Goal: Task Accomplishment & Management: Manage account settings

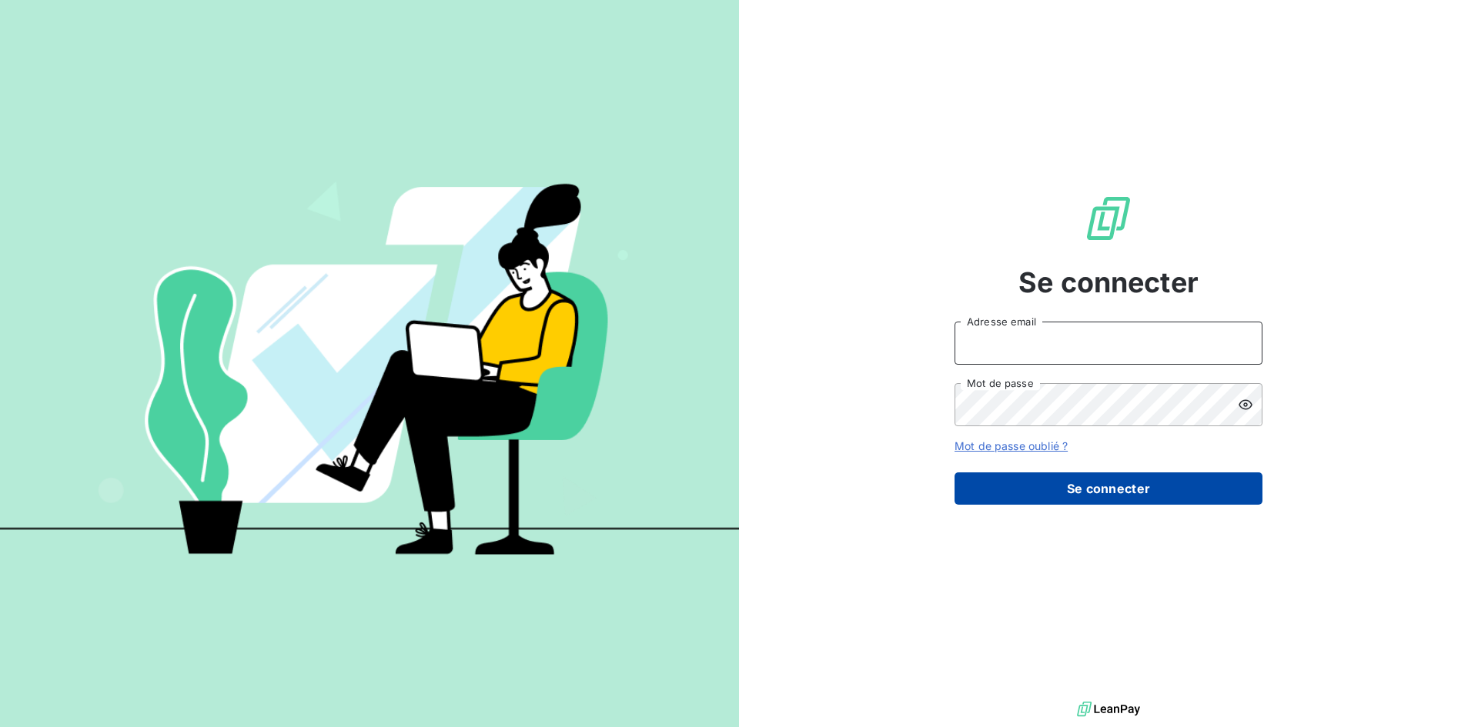
type input "[EMAIL_ADDRESS][DOMAIN_NAME]"
click at [1110, 486] on button "Se connecter" at bounding box center [1109, 489] width 308 height 32
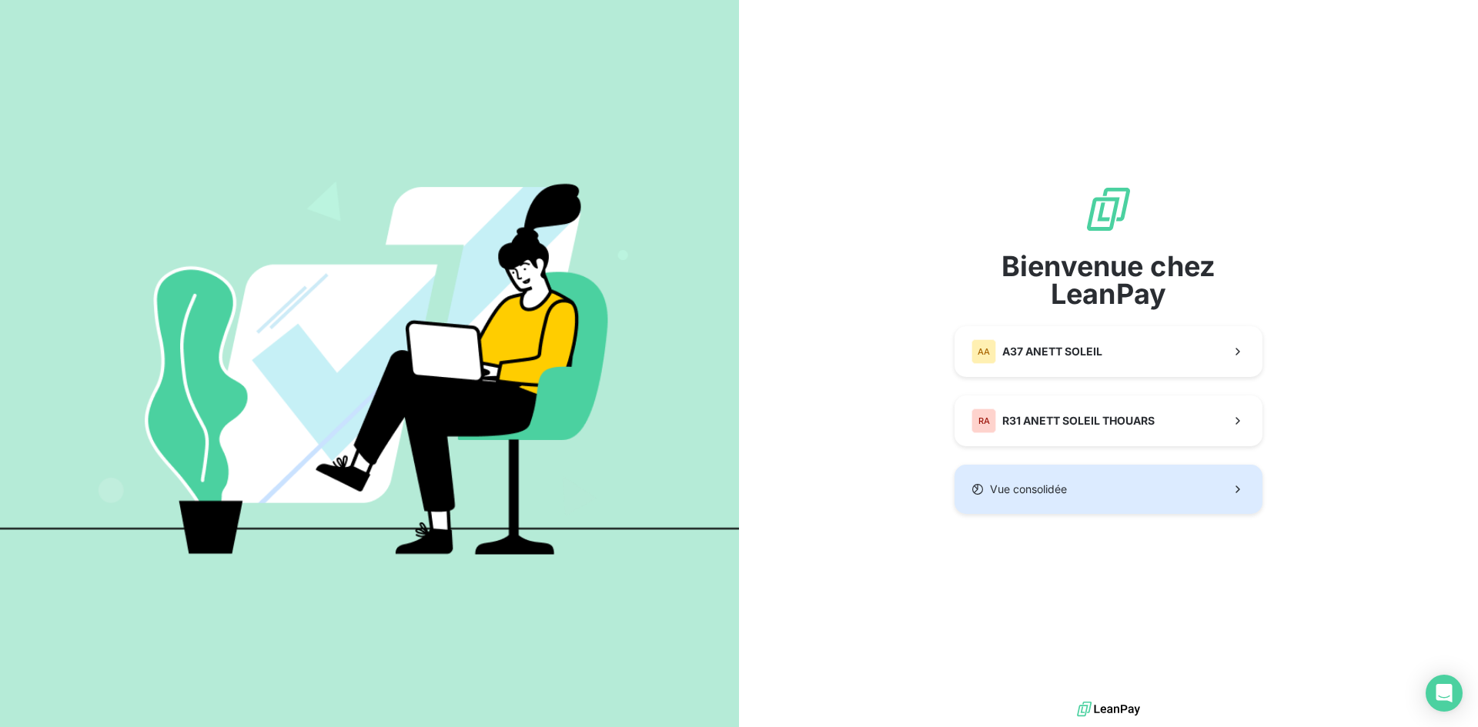
click at [1101, 476] on button "Vue consolidée" at bounding box center [1109, 489] width 308 height 49
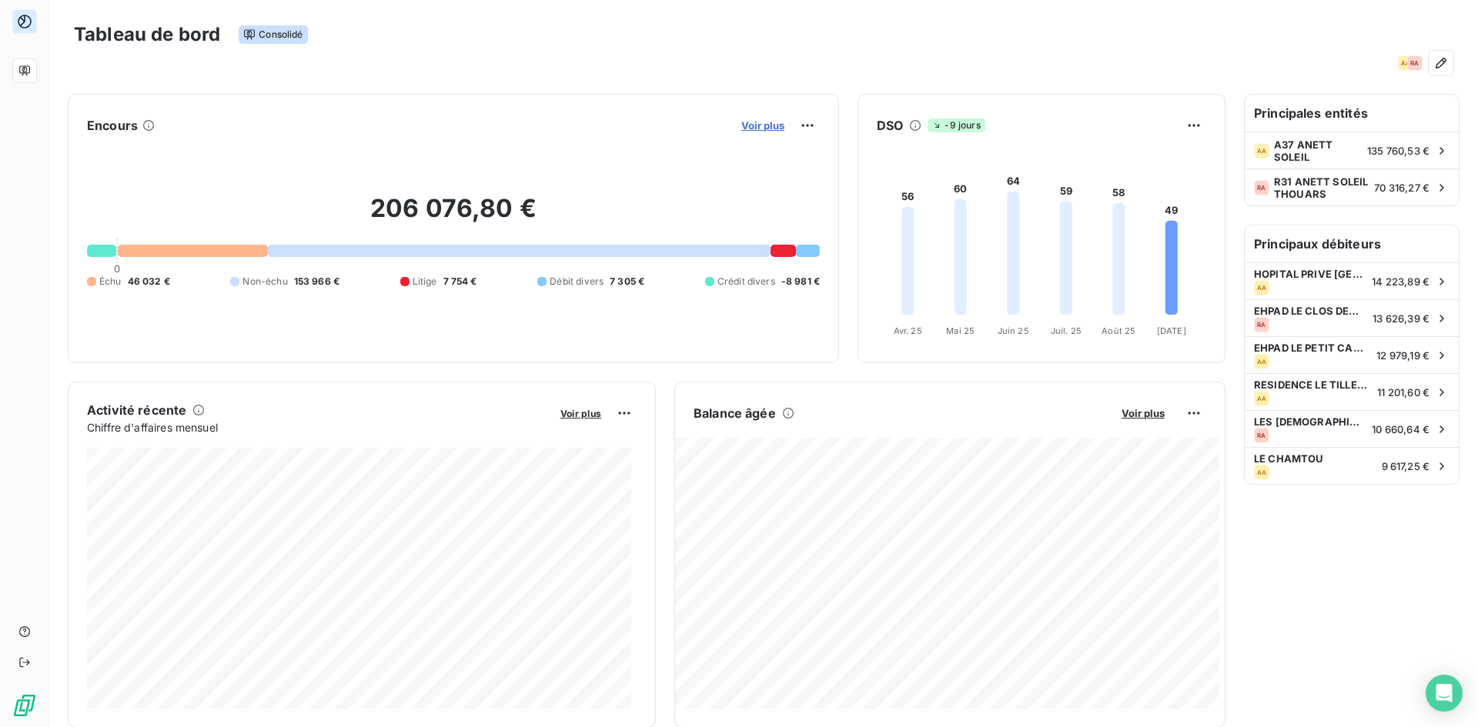
click at [752, 125] on span "Voir plus" at bounding box center [762, 125] width 43 height 12
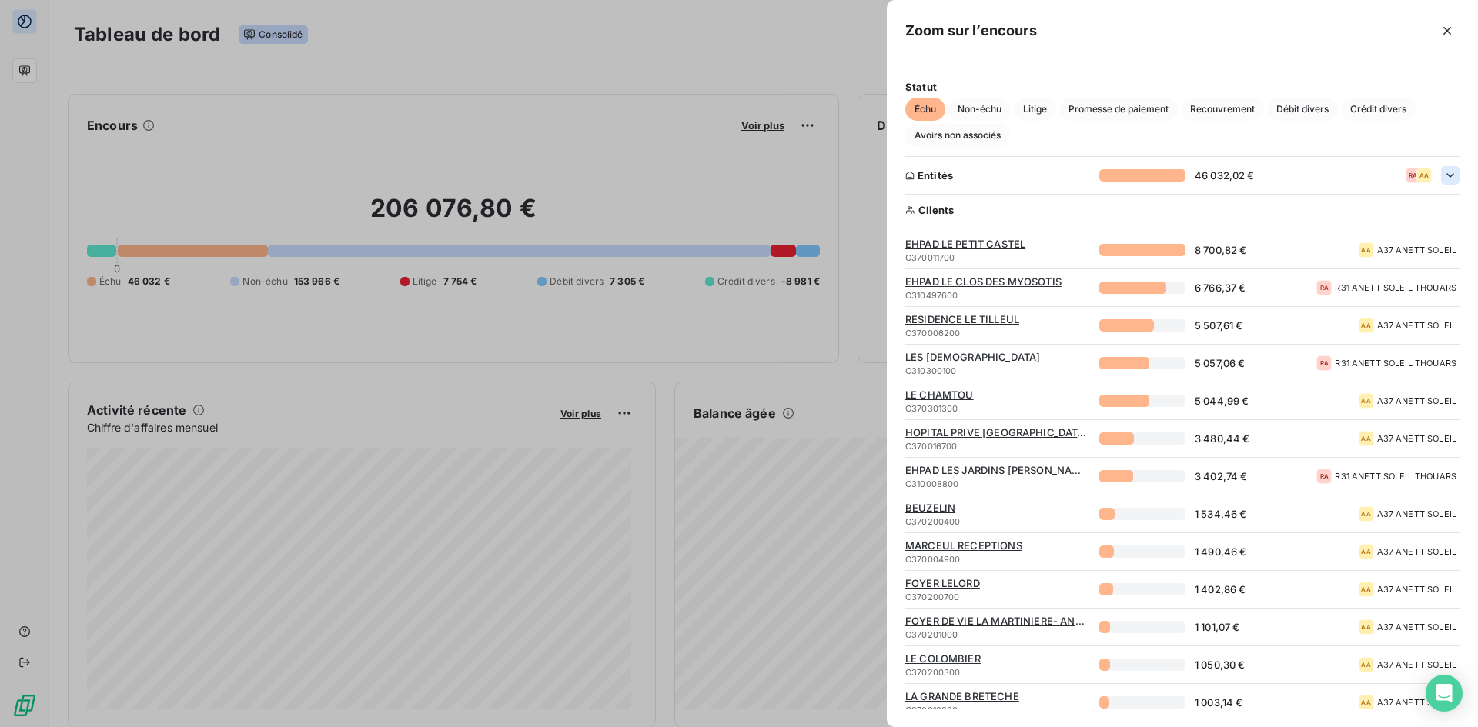
click at [1446, 174] on icon "button" at bounding box center [1450, 175] width 8 height 5
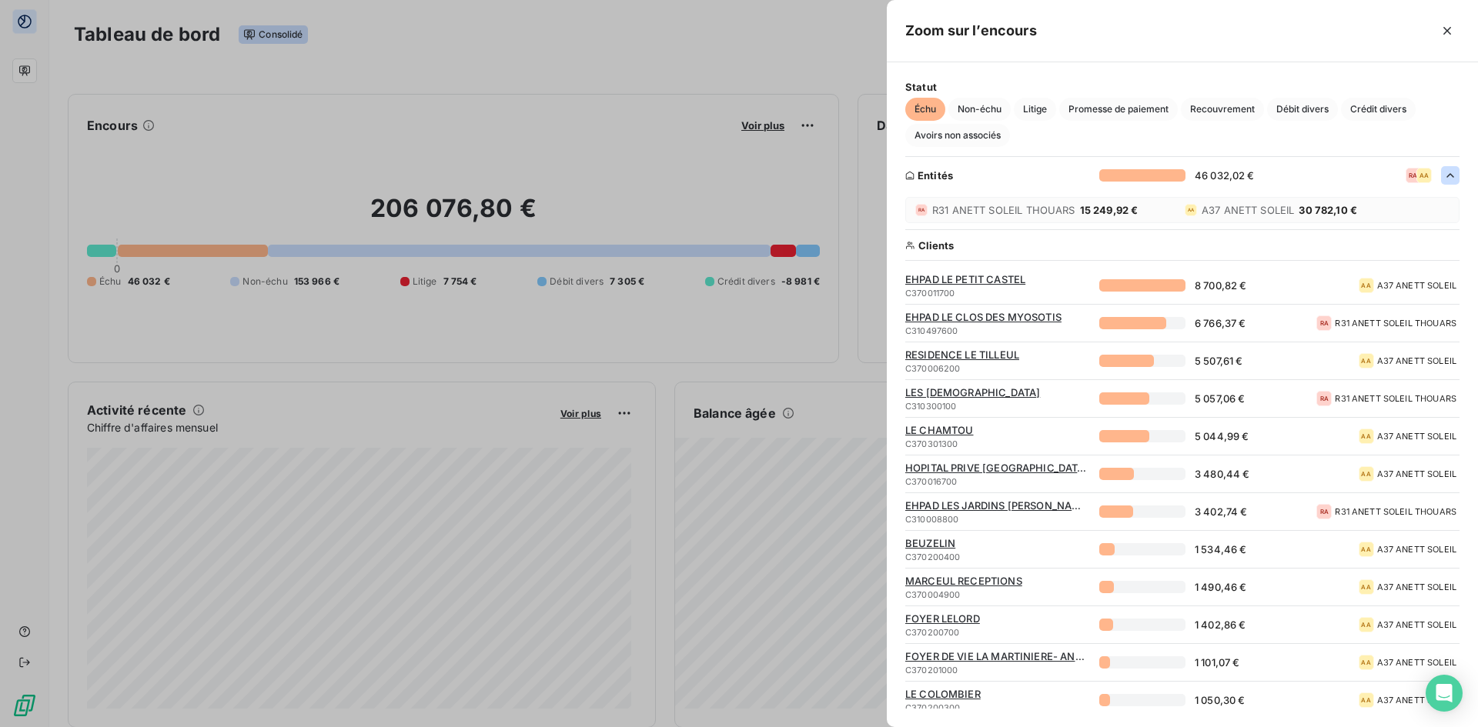
click at [577, 40] on div at bounding box center [739, 363] width 1478 height 727
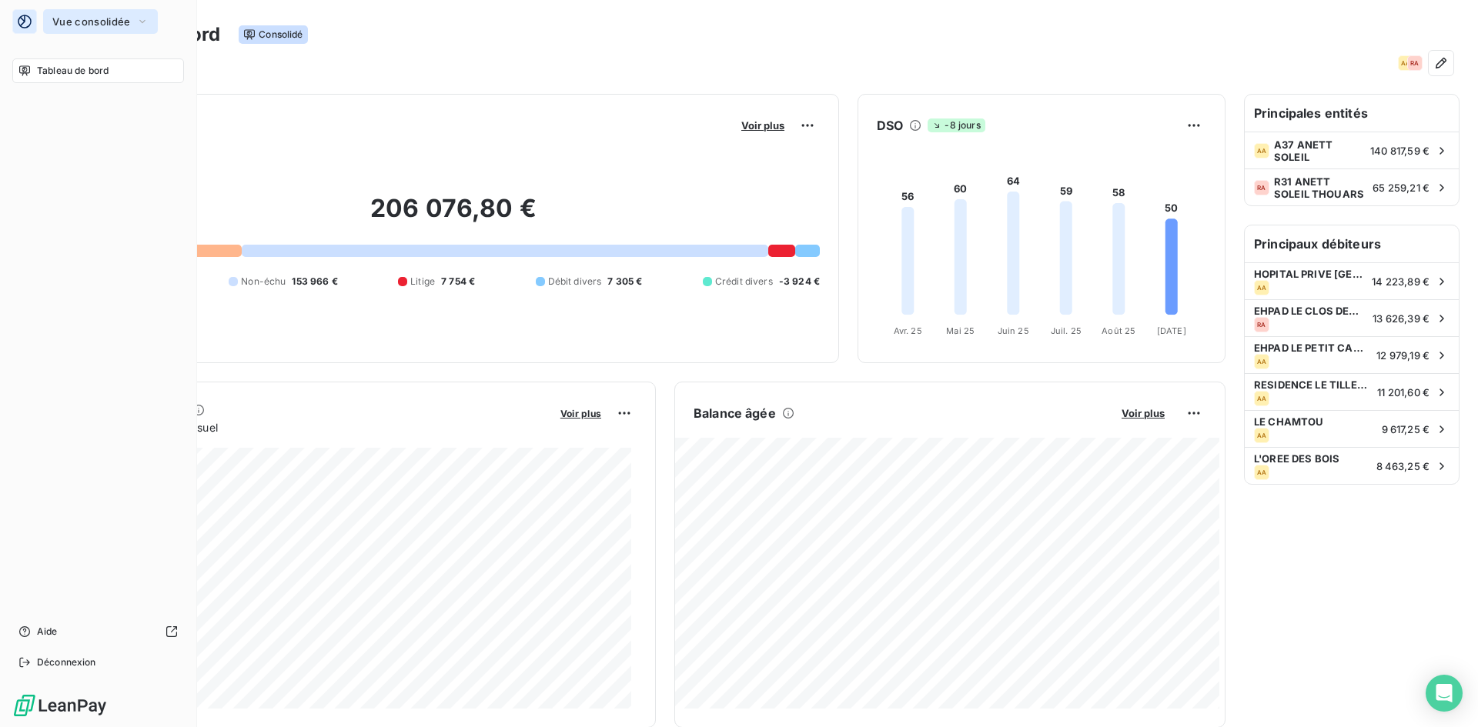
click at [107, 24] on span "Vue consolidée" at bounding box center [91, 21] width 78 height 12
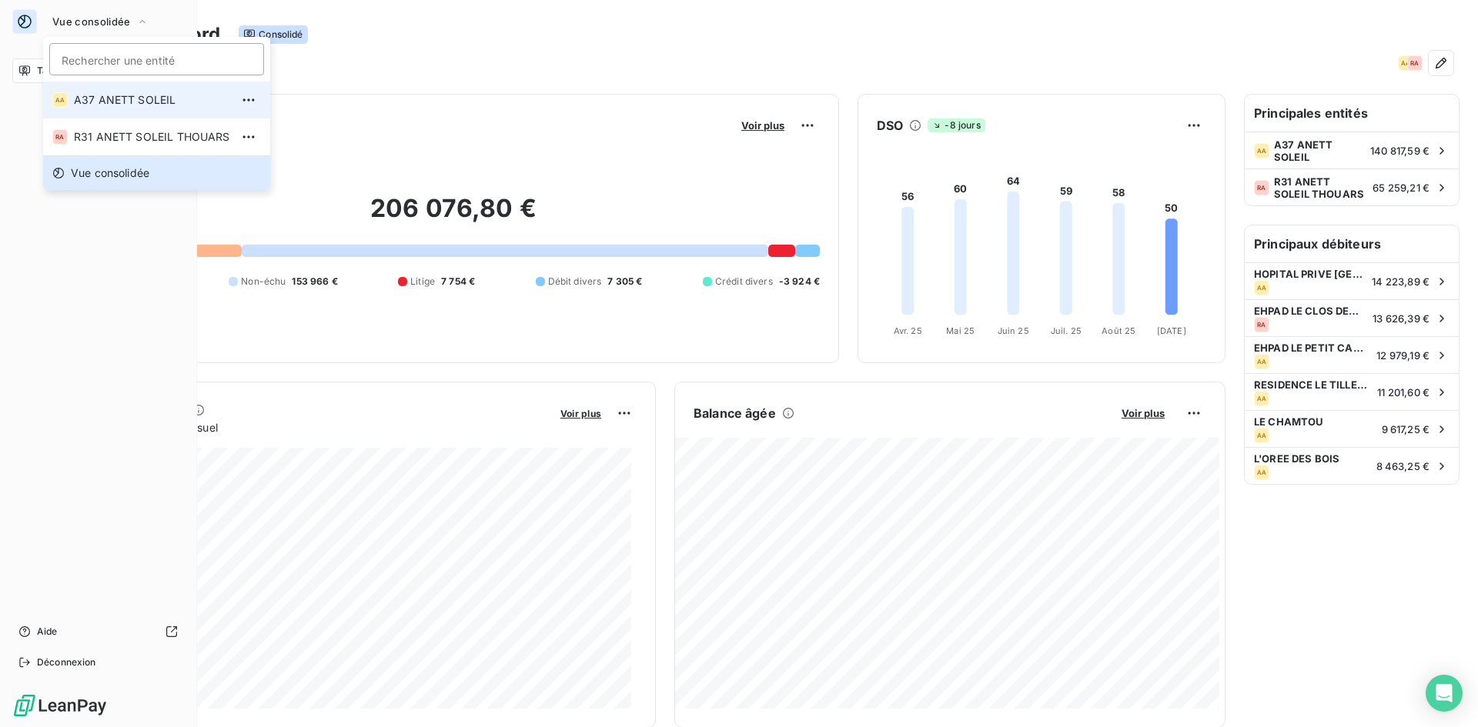
click at [130, 95] on span "A37 ANETT SOLEIL" at bounding box center [152, 99] width 156 height 15
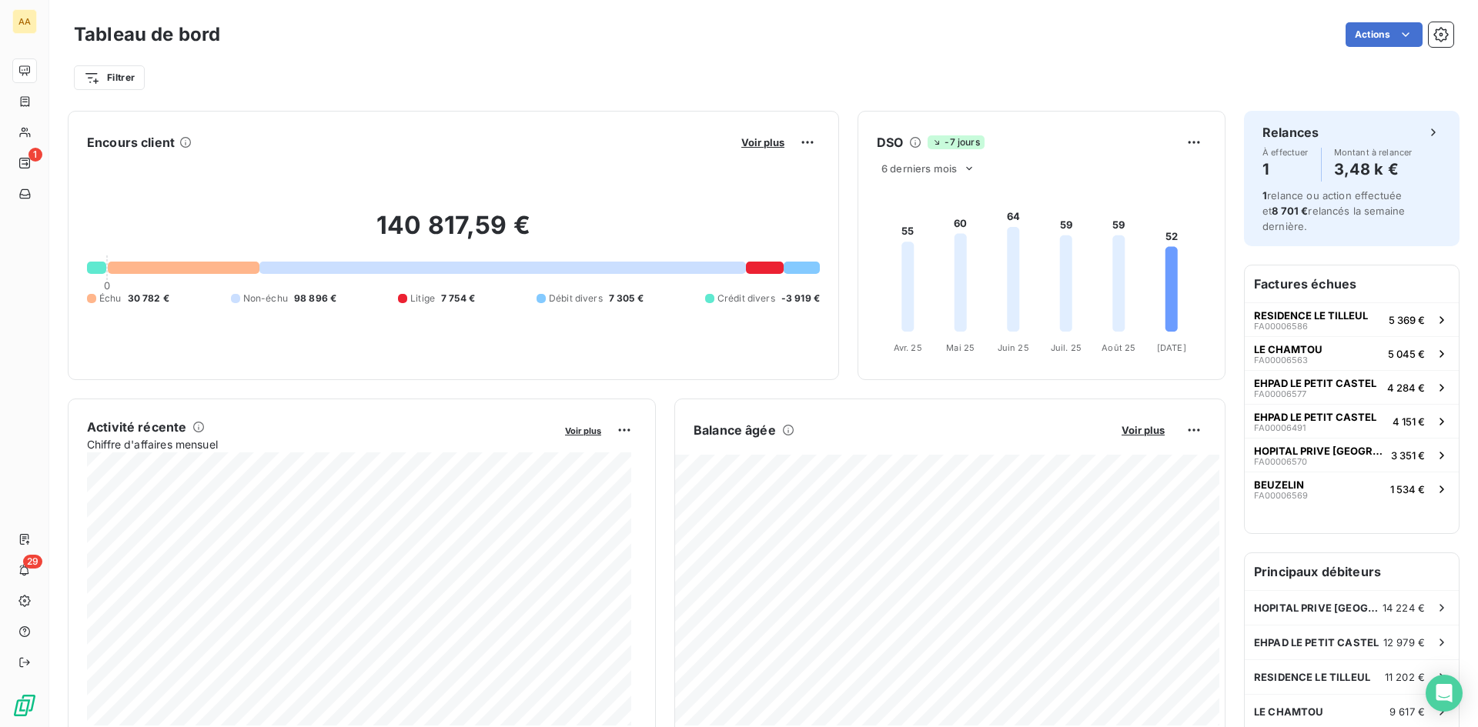
click at [211, 262] on div at bounding box center [184, 268] width 152 height 12
click at [744, 140] on span "Voir plus" at bounding box center [762, 142] width 43 height 12
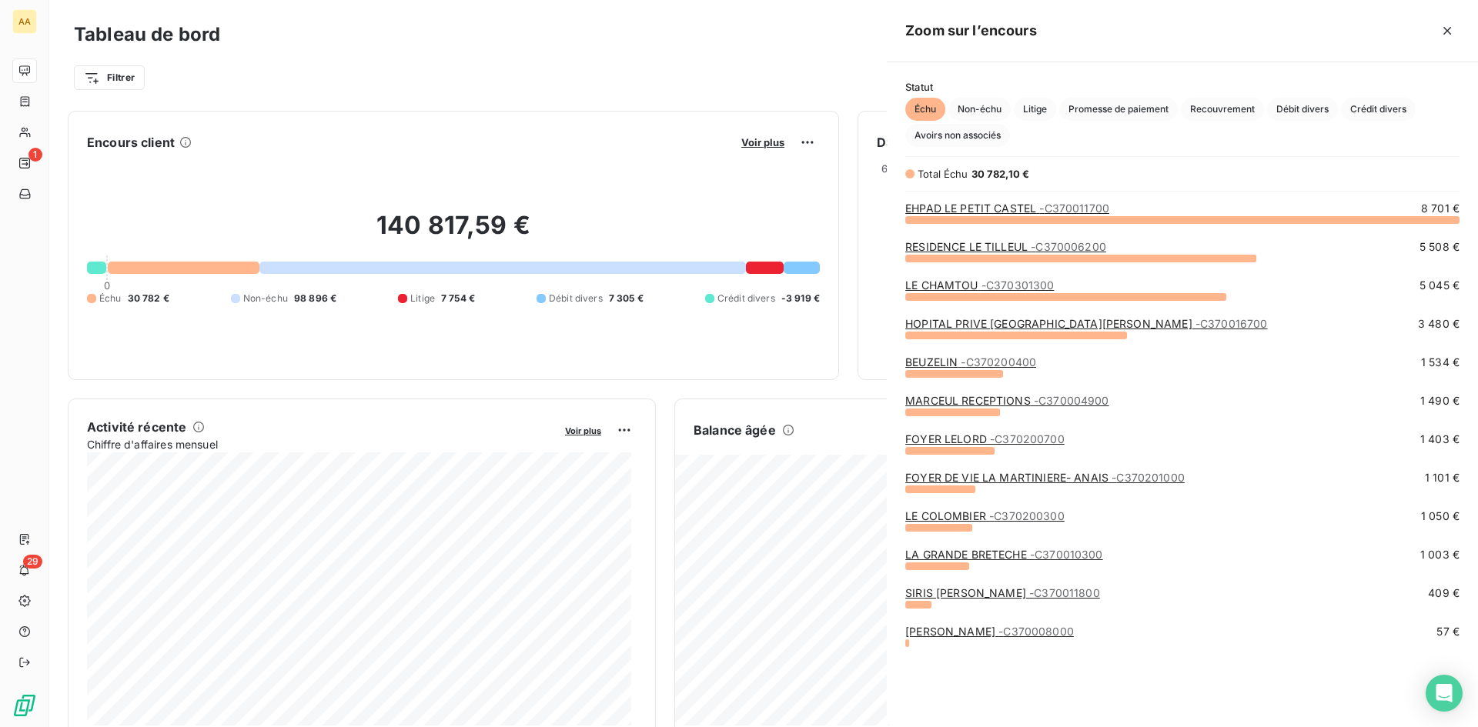
scroll to position [497, 580]
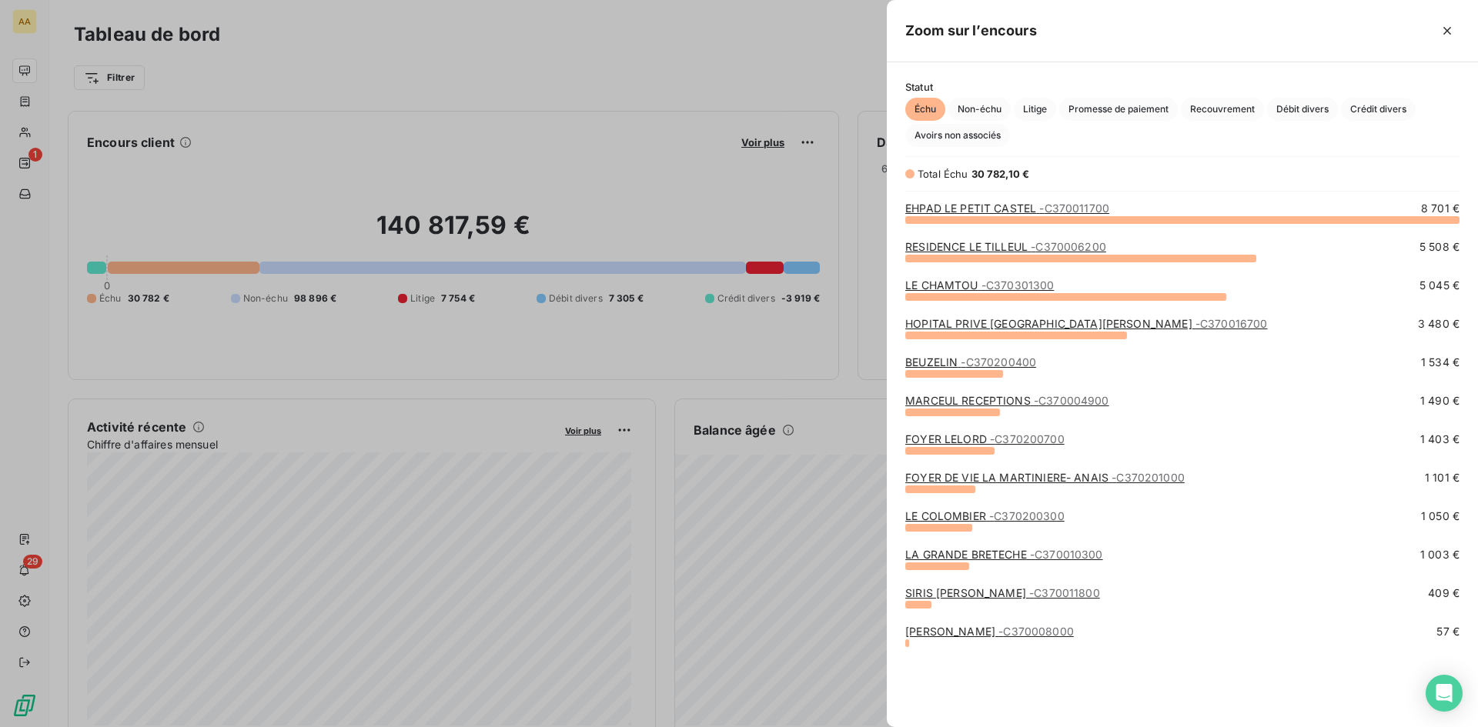
click at [25, 164] on div at bounding box center [739, 363] width 1478 height 727
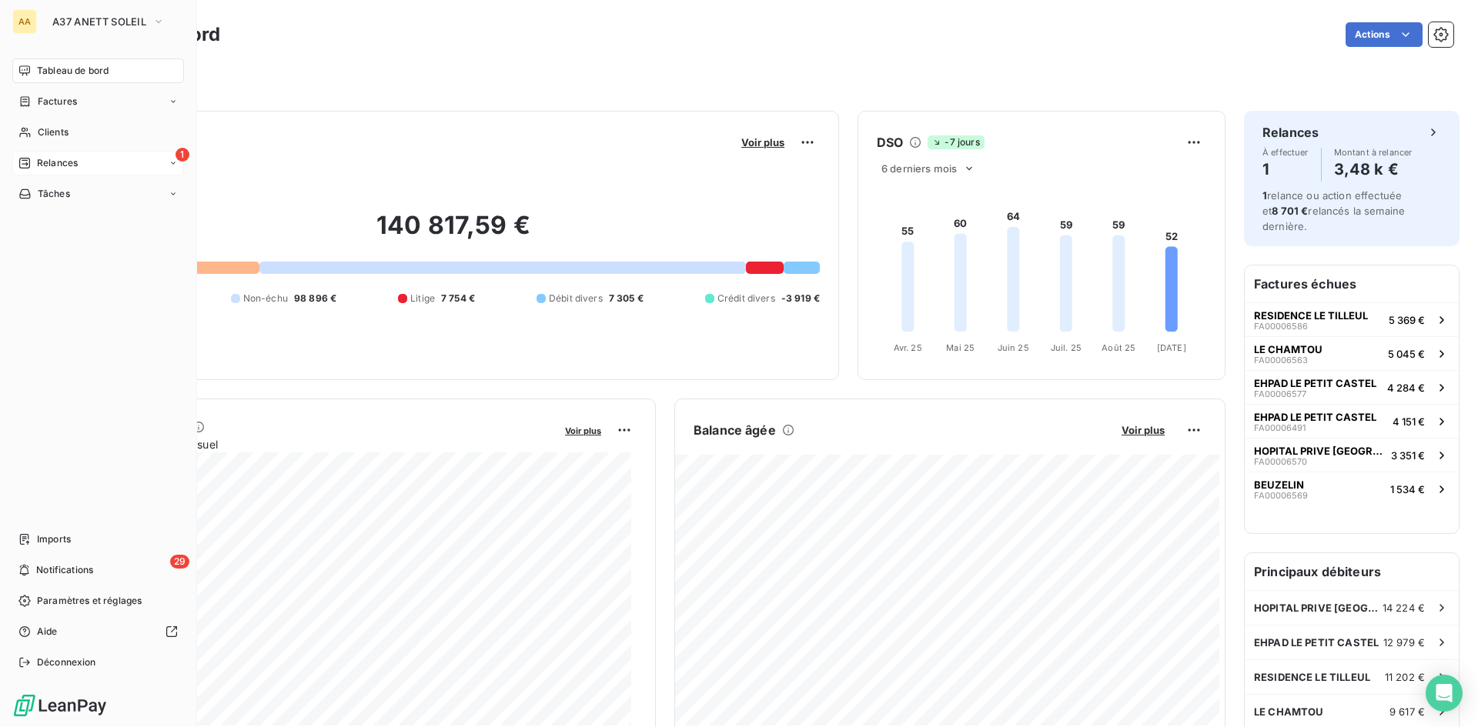
click at [42, 164] on span "Relances" at bounding box center [57, 163] width 41 height 14
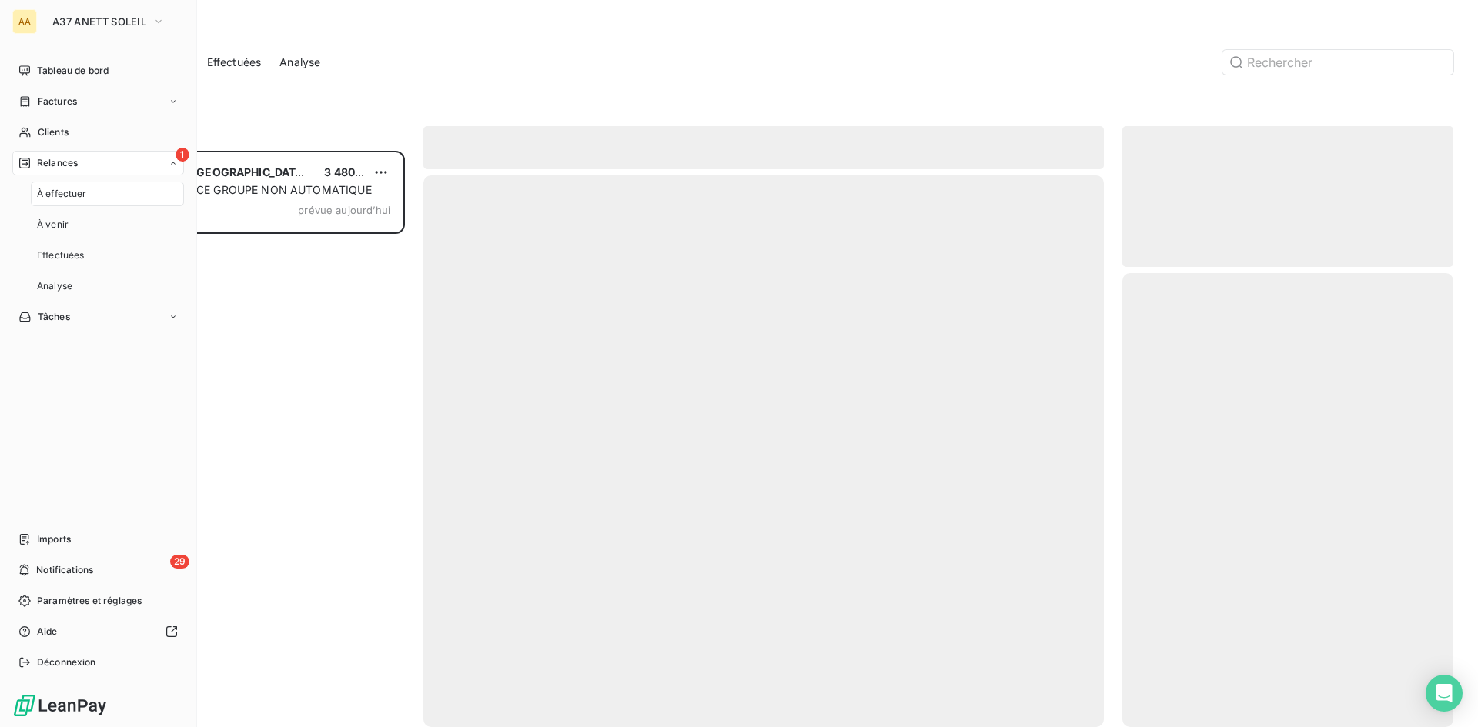
scroll to position [565, 319]
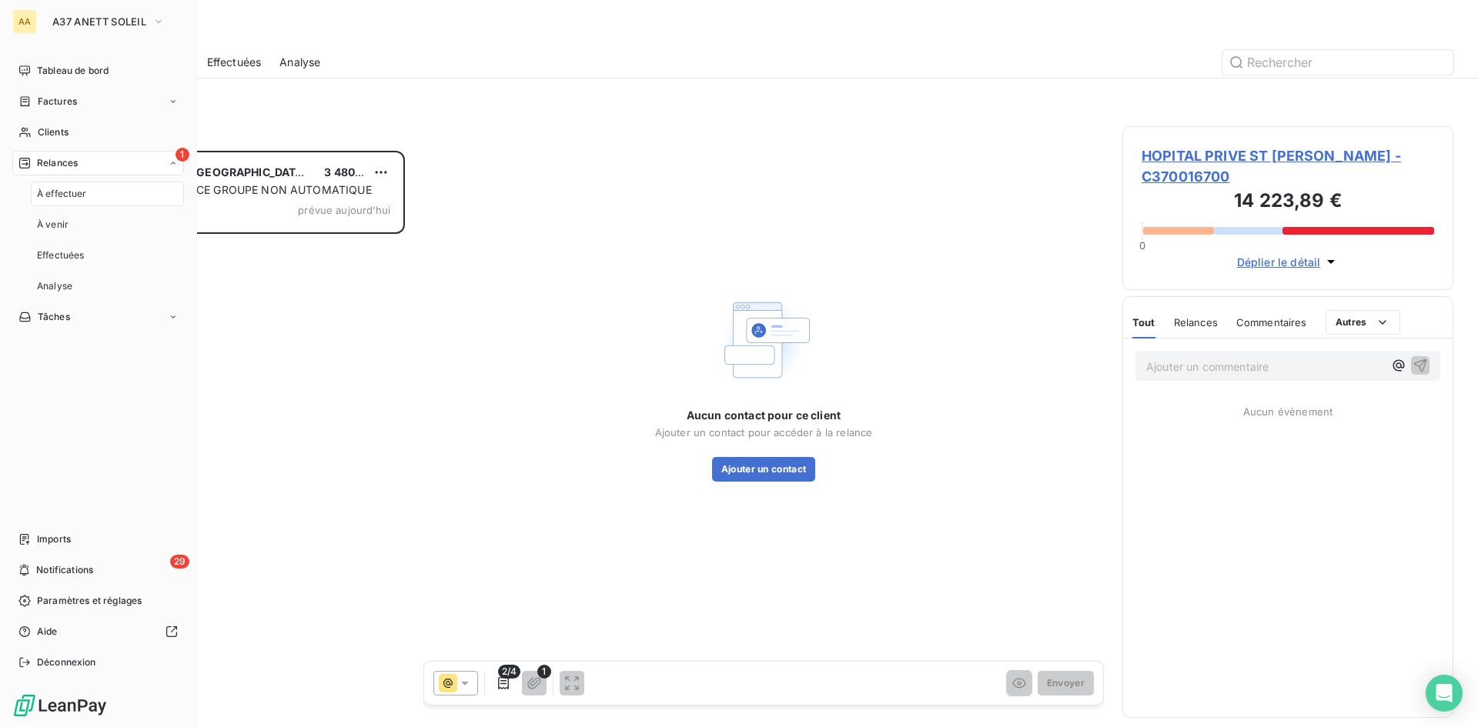
click at [77, 187] on span "À effectuer" at bounding box center [62, 194] width 50 height 14
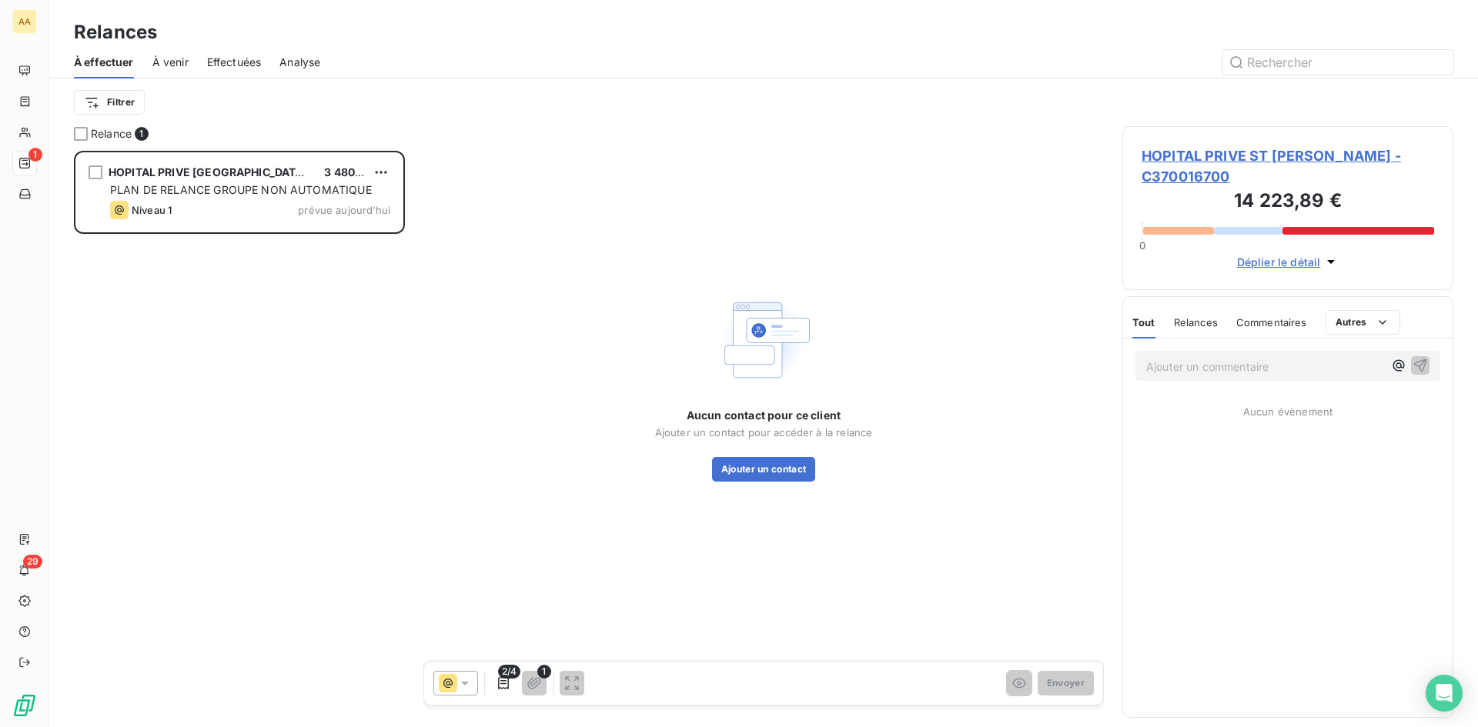
click at [248, 65] on span "Effectuées" at bounding box center [234, 62] width 55 height 15
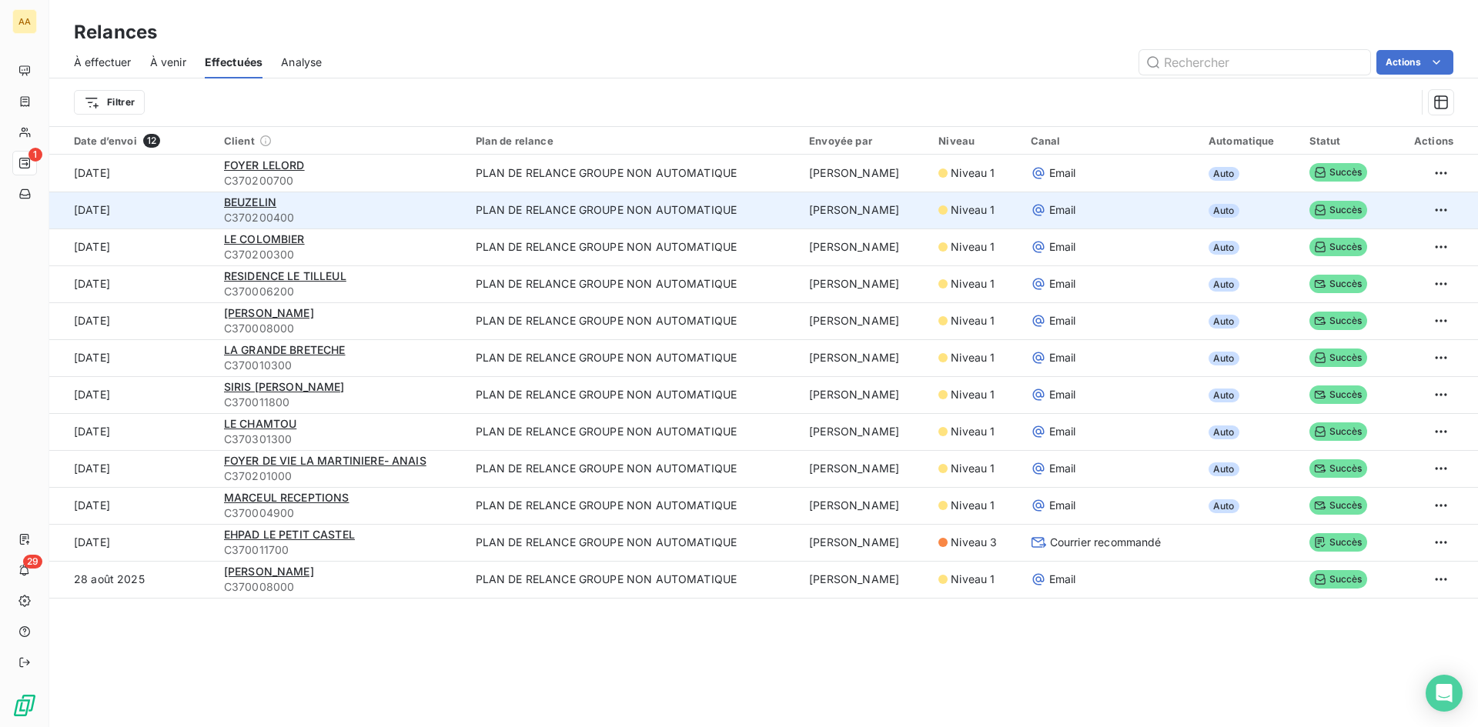
click at [1049, 212] on span "Email" at bounding box center [1062, 209] width 27 height 15
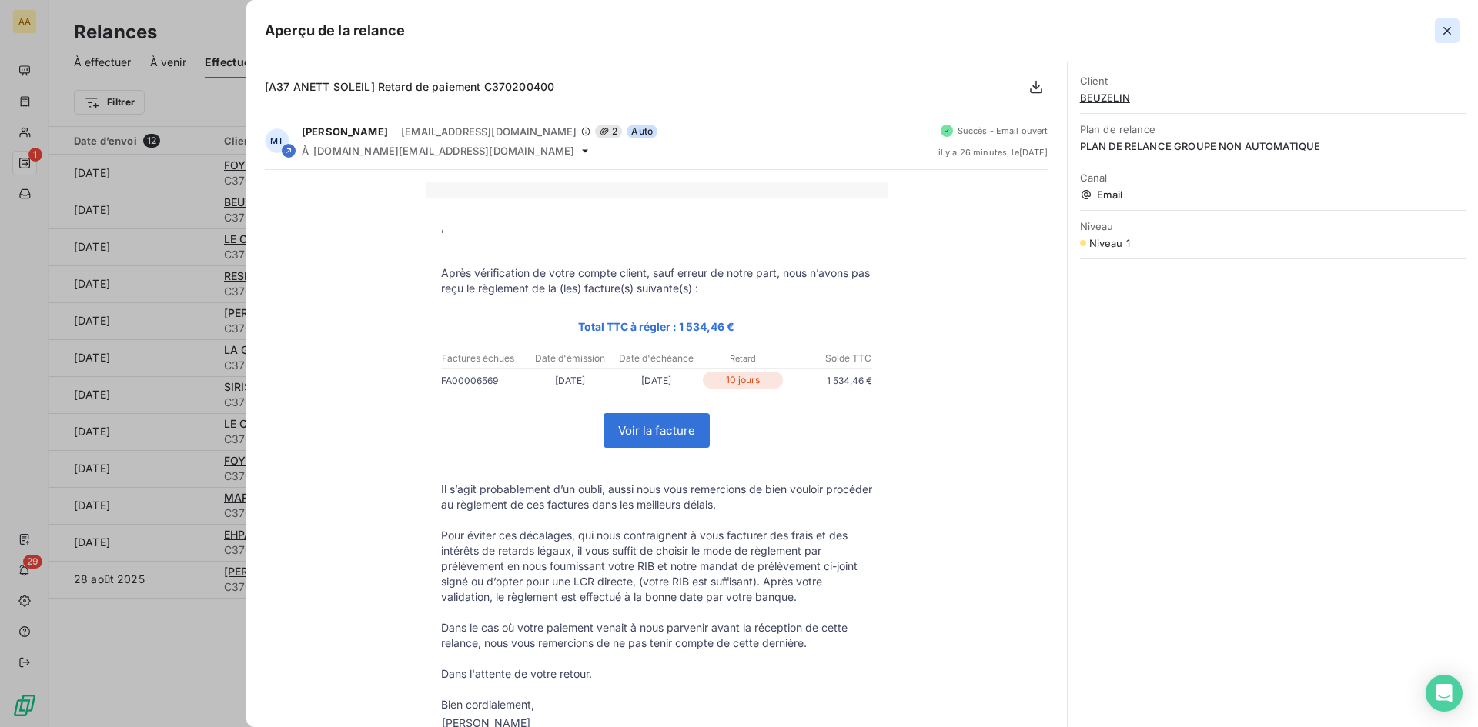
click at [1453, 34] on icon "button" at bounding box center [1446, 30] width 15 height 15
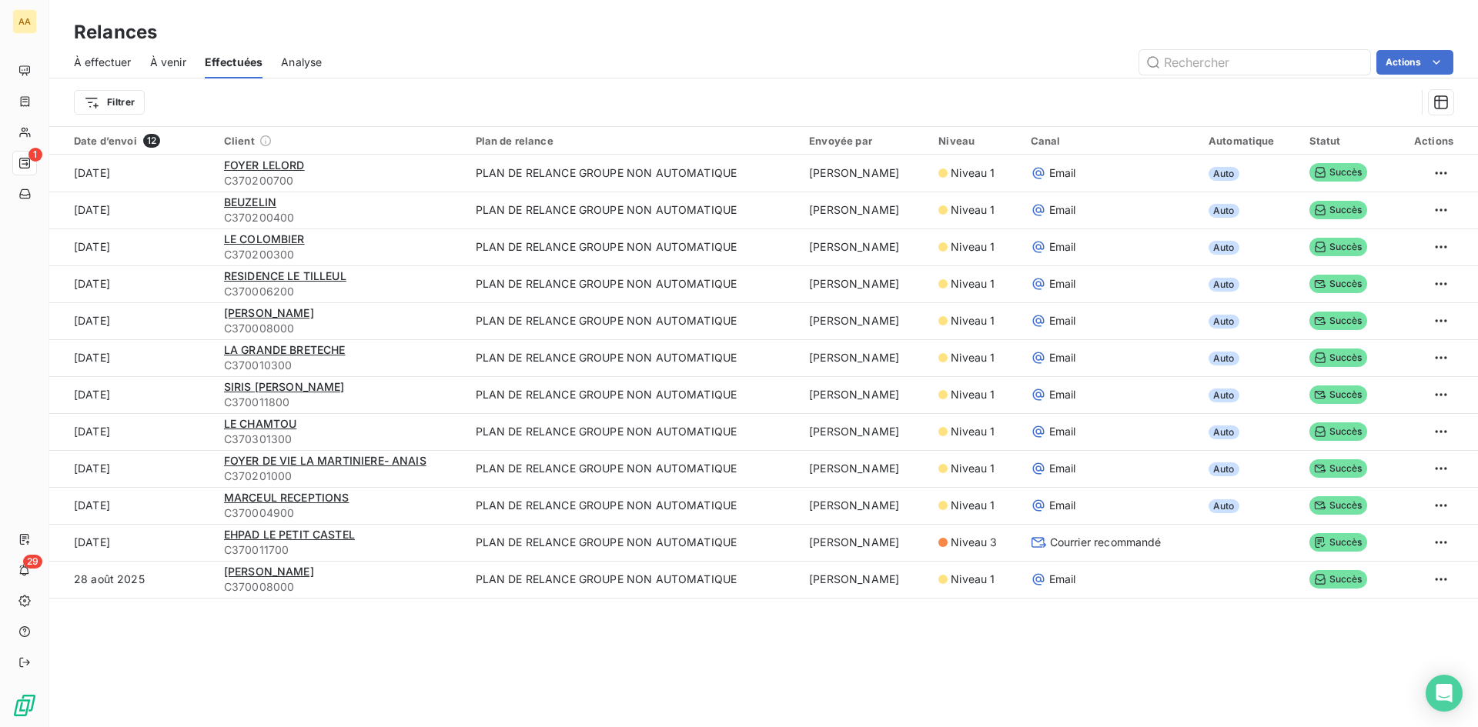
click at [169, 55] on span "À venir" at bounding box center [168, 62] width 36 height 15
